Goal: Information Seeking & Learning: Learn about a topic

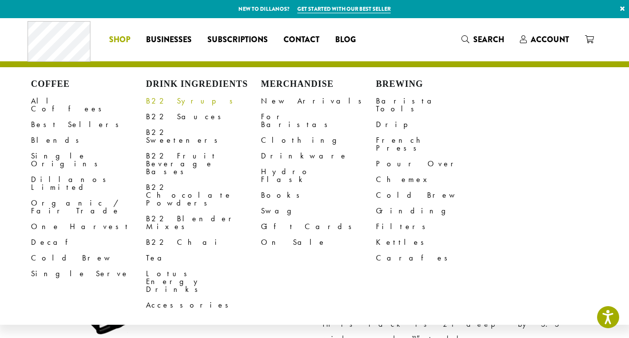
click at [163, 103] on link "B22 Syrups" at bounding box center [203, 101] width 115 height 16
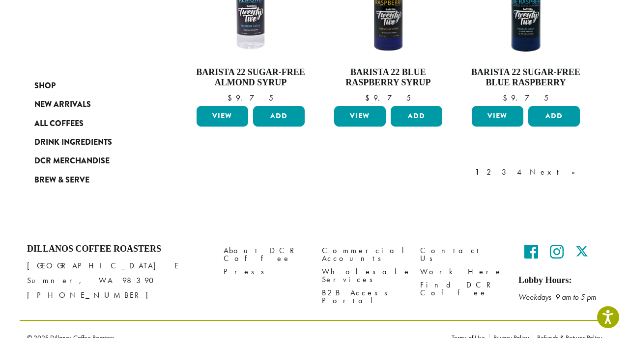
scroll to position [941, 0]
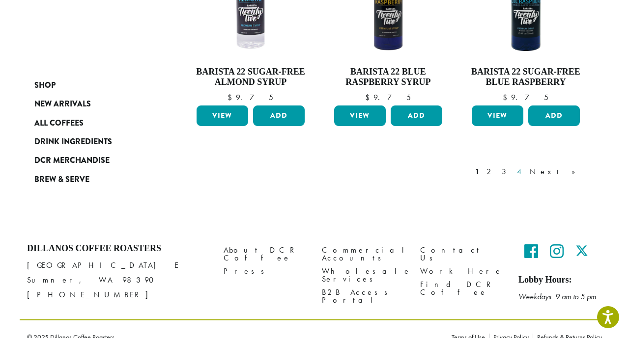
click at [525, 166] on link "4" at bounding box center [520, 172] width 10 height 12
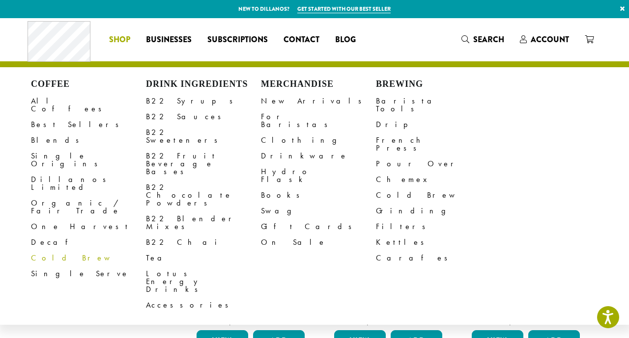
click at [40, 251] on link "Cold Brew" at bounding box center [88, 259] width 115 height 16
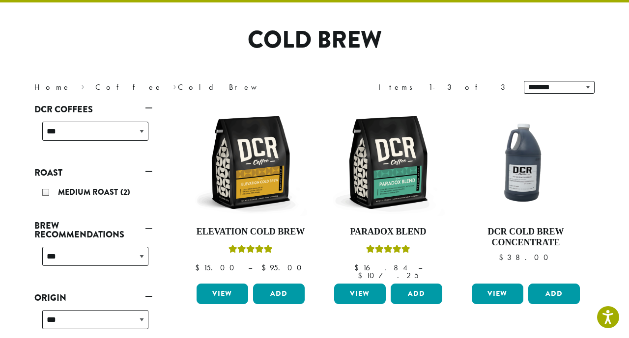
scroll to position [64, 0]
